Goal: Learn about a topic: Learn about a topic

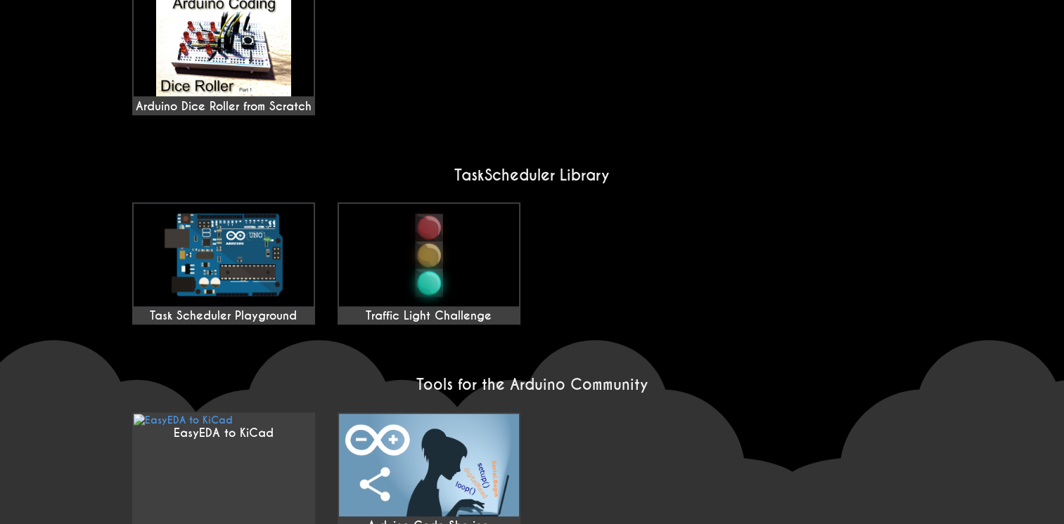
scroll to position [1078, 0]
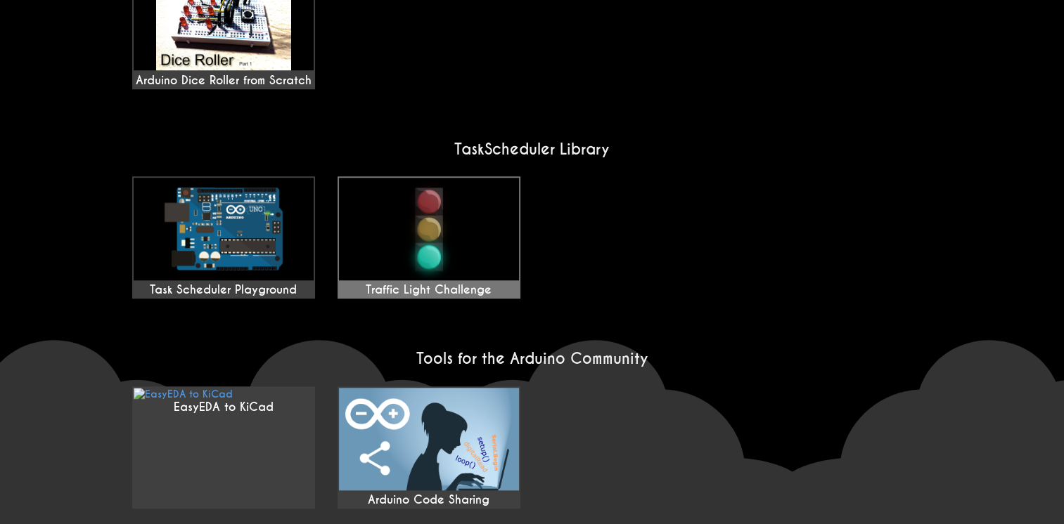
click at [397, 247] on img at bounding box center [429, 229] width 180 height 103
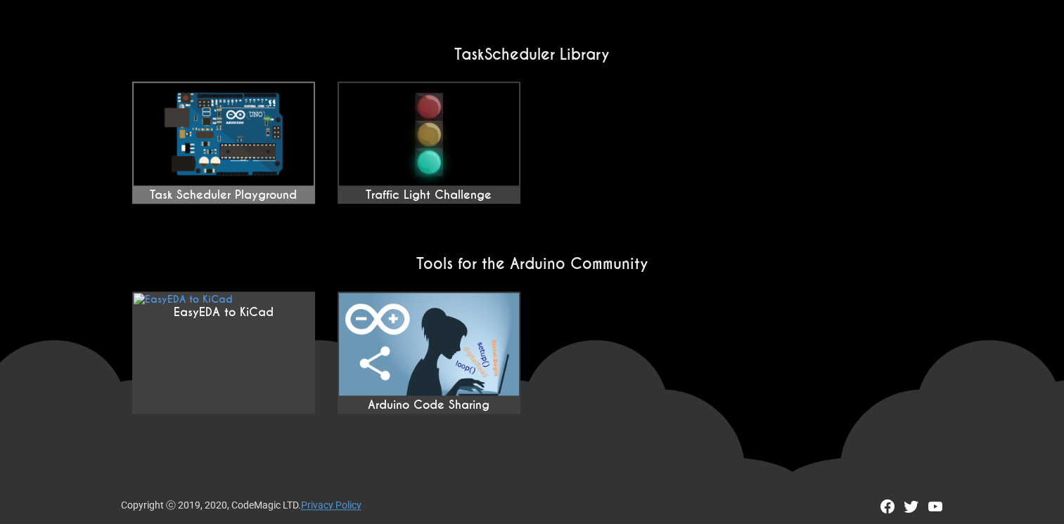
click at [210, 142] on img at bounding box center [224, 134] width 180 height 103
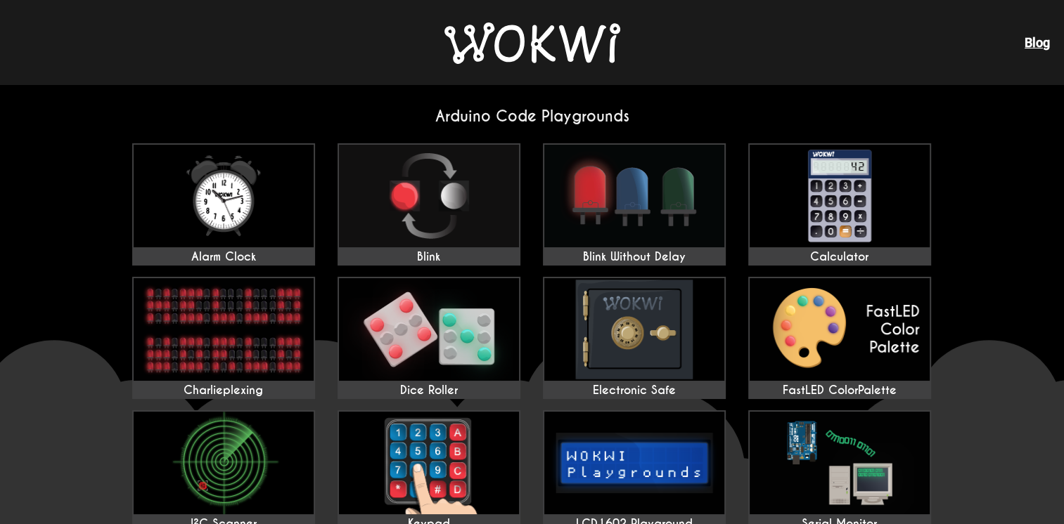
click at [503, 60] on img at bounding box center [532, 42] width 176 height 41
click at [520, 53] on img at bounding box center [532, 42] width 176 height 41
click at [520, 52] on img at bounding box center [532, 42] width 176 height 41
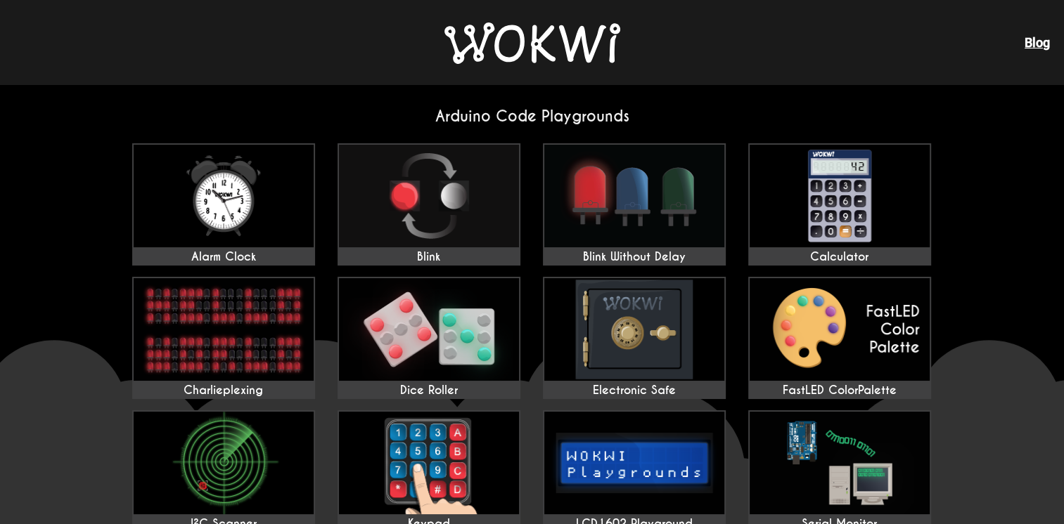
click at [520, 52] on img at bounding box center [532, 42] width 176 height 41
click at [517, 58] on img at bounding box center [532, 42] width 176 height 41
click at [509, 69] on div "Blog" at bounding box center [532, 42] width 1064 height 84
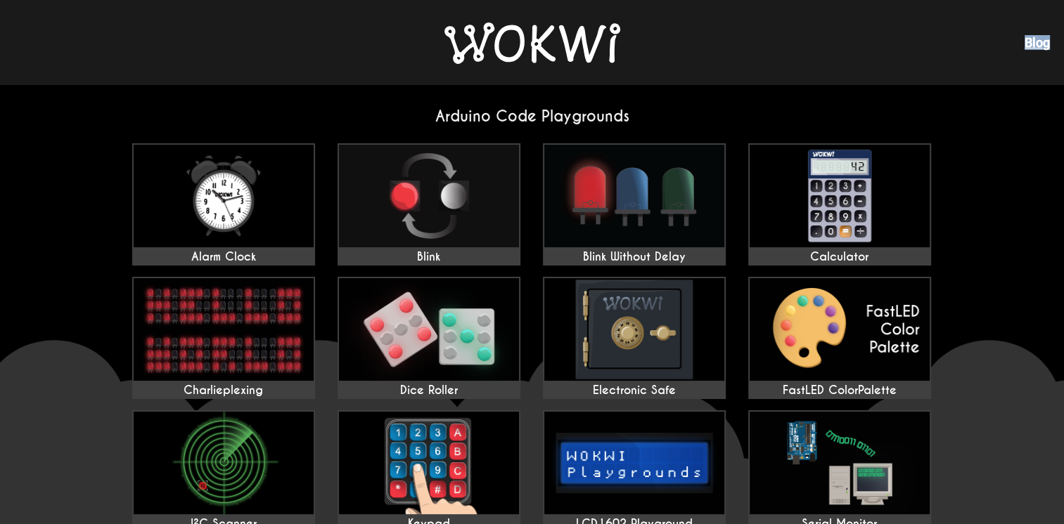
click at [507, 71] on div "Blog" at bounding box center [532, 42] width 1064 height 84
